Goal: Communication & Community: Answer question/provide support

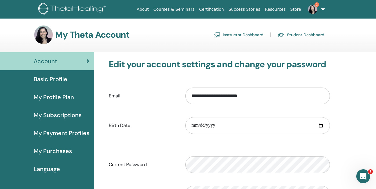
drag, startPoint x: 254, startPoint y: 35, endPoint x: 269, endPoint y: 38, distance: 14.5
click at [254, 35] on link "Instructor Dashboard" at bounding box center [239, 34] width 50 height 9
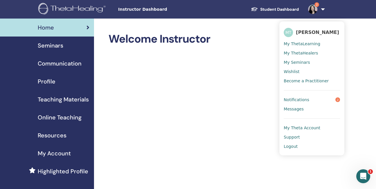
click at [294, 111] on span "Messages" at bounding box center [294, 108] width 20 height 5
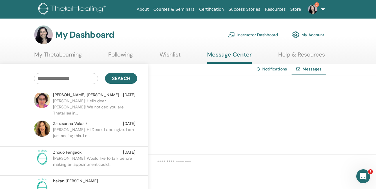
scroll to position [58, 0]
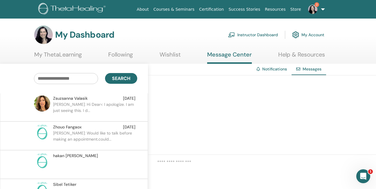
click at [78, 133] on p "[PERSON_NAME]: Would like to talk before making an appointment.could..." at bounding box center [95, 138] width 84 height 17
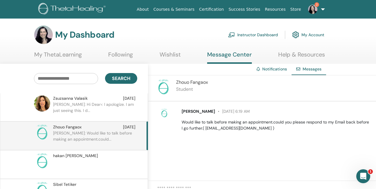
click at [187, 90] on p "Student" at bounding box center [192, 89] width 32 height 7
click at [192, 113] on span "Zhouo Fangaox" at bounding box center [198, 111] width 33 height 5
click at [257, 127] on p "Would like to talk before making an appointment.could you please respond to my …" at bounding box center [276, 125] width 188 height 12
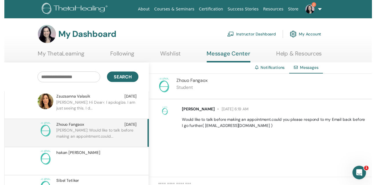
scroll to position [102, 0]
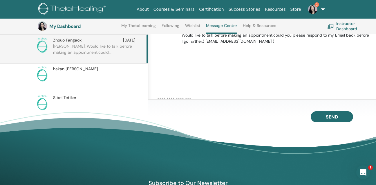
drag, startPoint x: 194, startPoint y: 100, endPoint x: 191, endPoint y: 104, distance: 5.7
click at [193, 100] on textarea at bounding box center [266, 101] width 219 height 10
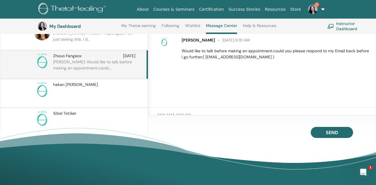
scroll to position [73, 0]
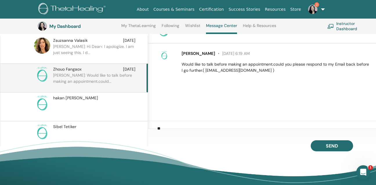
type textarea "*"
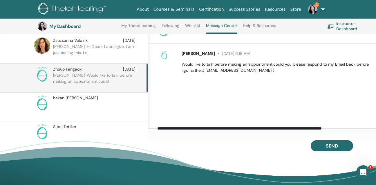
scroll to position [2, 0]
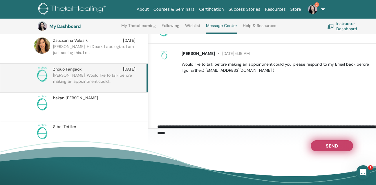
type textarea "**********"
click at [335, 151] on button "Send" at bounding box center [332, 145] width 42 height 11
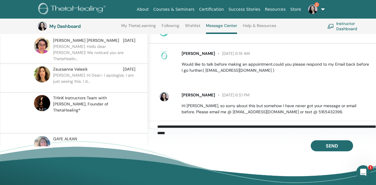
scroll to position [8, 0]
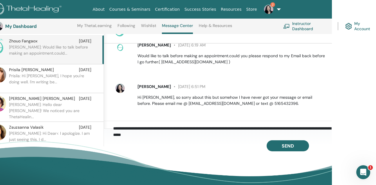
click at [270, 6] on img at bounding box center [268, 9] width 9 height 9
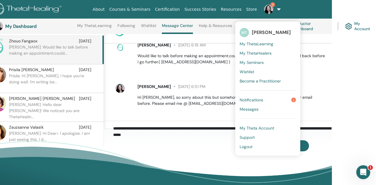
click at [28, 82] on p "Prisila: Hi Meryem, I hope you're doing well. I'm writing be..." at bounding box center [51, 81] width 84 height 17
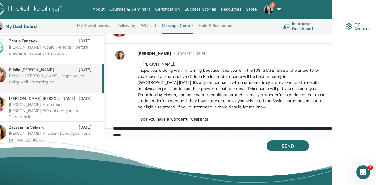
scroll to position [16, 0]
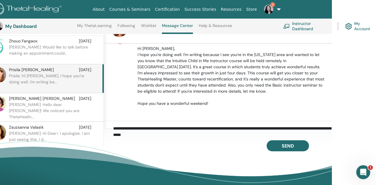
click at [41, 130] on p "Zsuzsanna: Hi Dear< I apologize. I am just seeing this. I d..." at bounding box center [51, 138] width 84 height 17
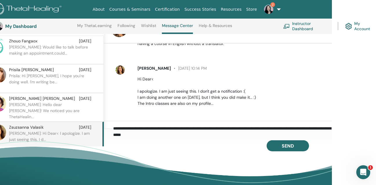
click at [45, 82] on p "Prisila: Hi Meryem, I hope you're doing well. I'm writing be..." at bounding box center [51, 81] width 84 height 17
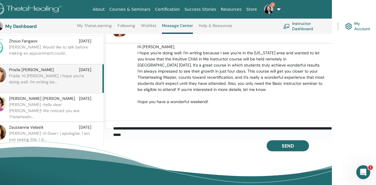
scroll to position [16, 0]
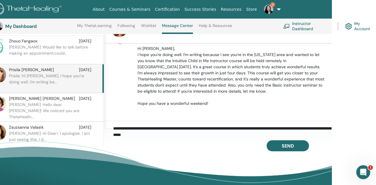
click at [51, 129] on div "Zsuzsanna Valasik Feb 16" at bounding box center [50, 127] width 82 height 6
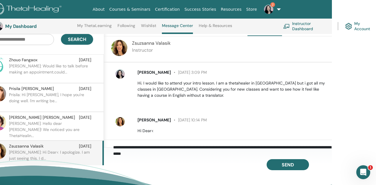
scroll to position [44, 44]
